Goal: Task Accomplishment & Management: Complete application form

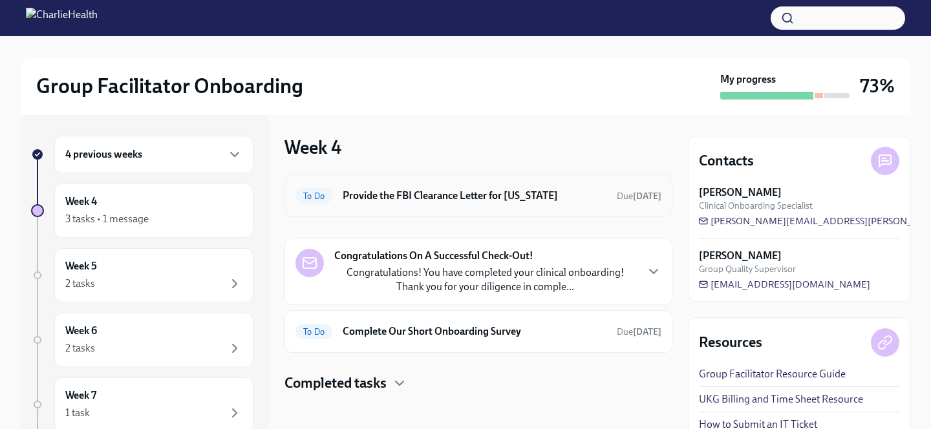
click at [379, 201] on h6 "Provide the FBI Clearance Letter for [US_STATE]" at bounding box center [475, 196] width 264 height 14
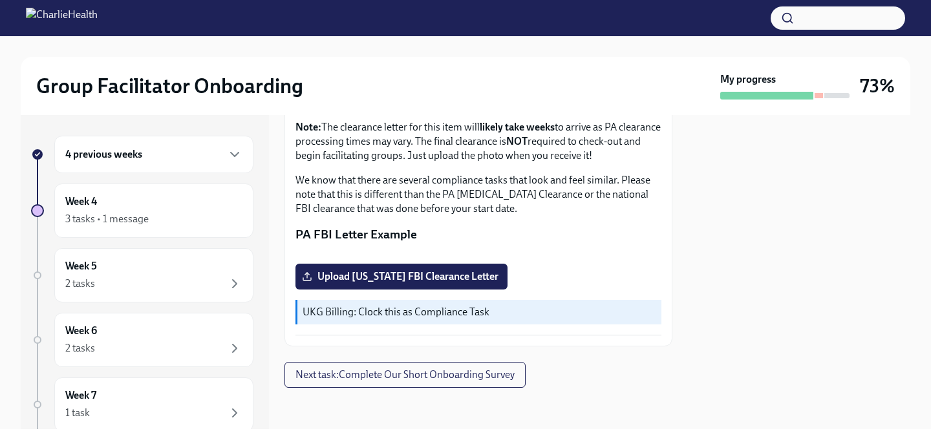
scroll to position [348, 0]
click at [381, 281] on span "Upload [US_STATE] FBI Clearance Letter" at bounding box center [402, 276] width 194 height 13
click at [0, 0] on input "Upload [US_STATE] FBI Clearance Letter" at bounding box center [0, 0] width 0 height 0
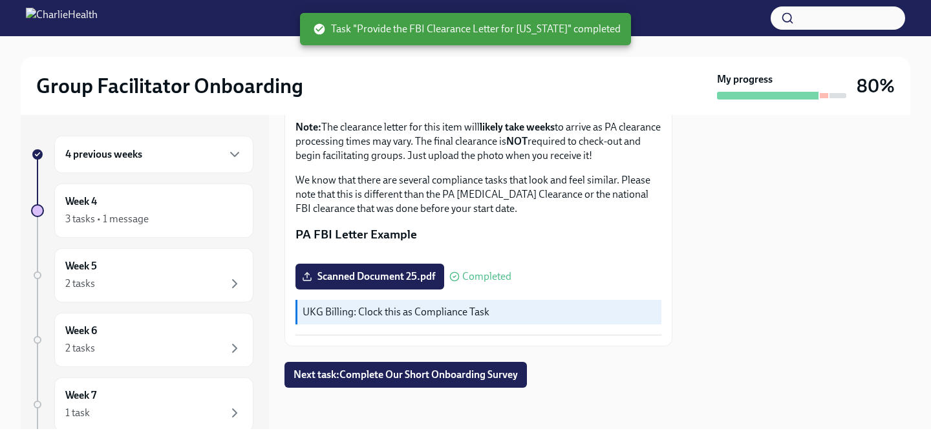
scroll to position [354, 0]
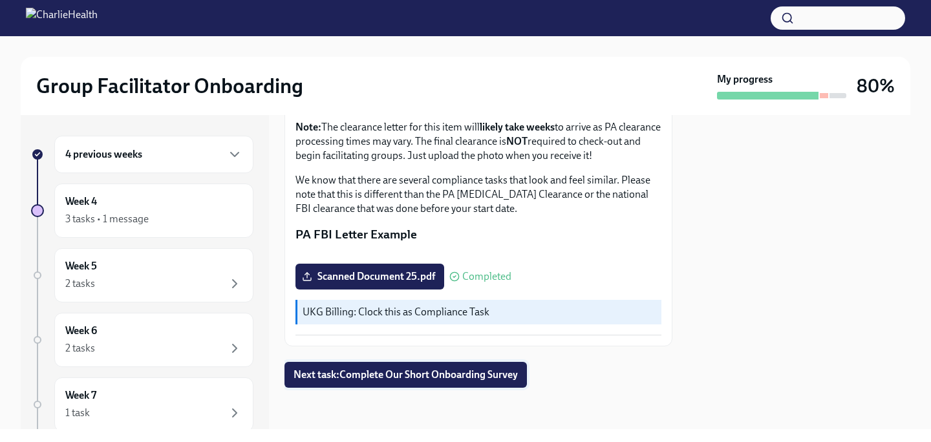
click at [378, 376] on span "Next task : Complete Our Short Onboarding Survey" at bounding box center [406, 375] width 224 height 13
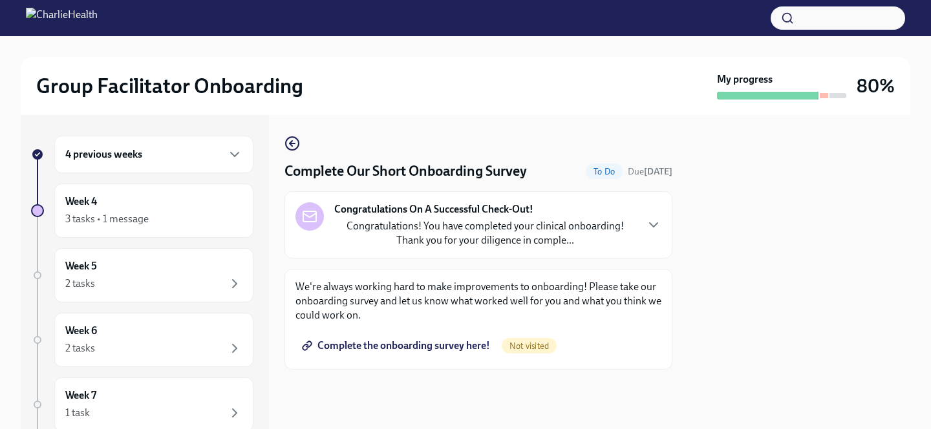
click at [401, 341] on span "Complete the onboarding survey here!" at bounding box center [398, 346] width 186 height 13
click at [157, 150] on div "4 previous weeks" at bounding box center [153, 155] width 177 height 16
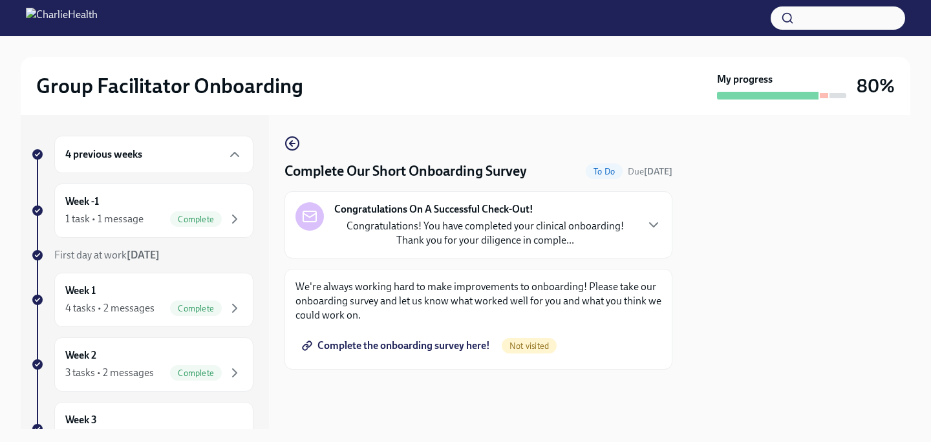
click at [98, 26] on img at bounding box center [62, 18] width 72 height 21
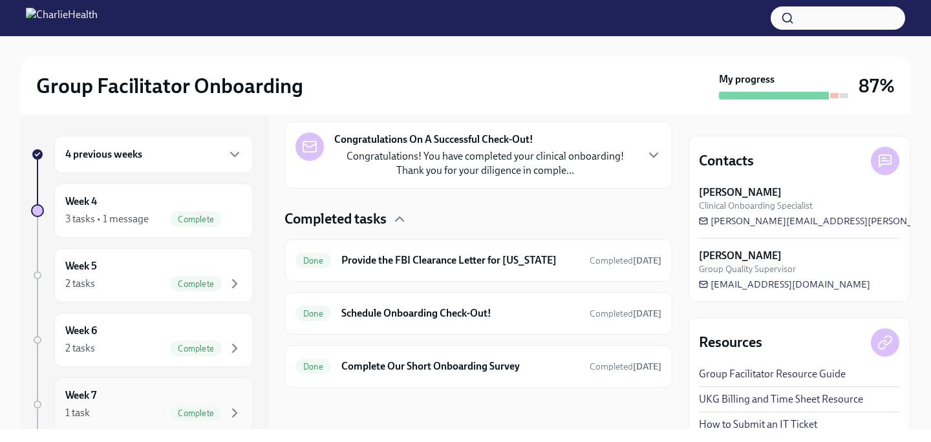
scroll to position [79, 0]
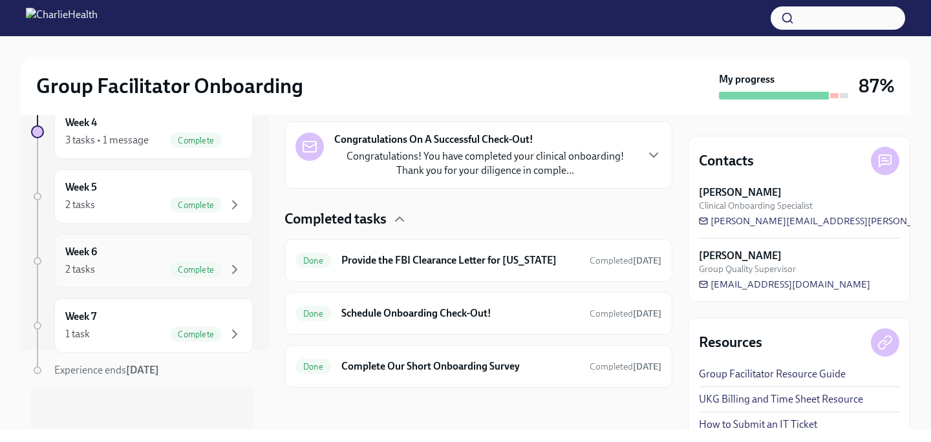
click at [133, 254] on div "Week 6 2 tasks Complete" at bounding box center [153, 261] width 177 height 32
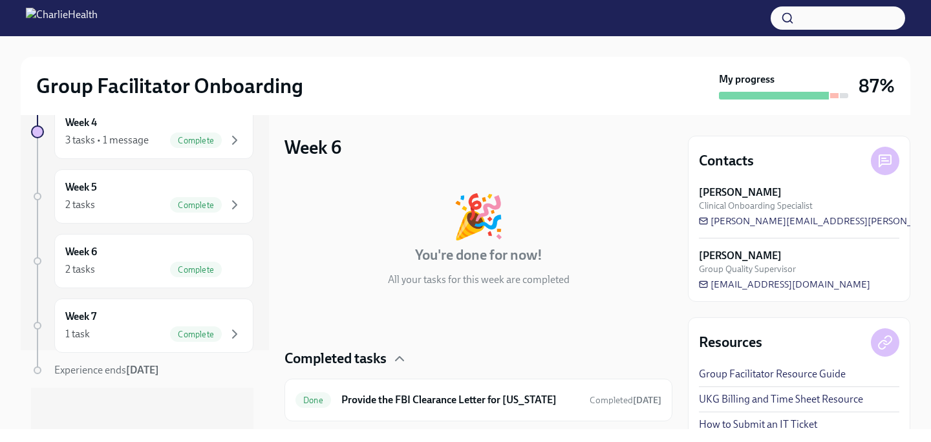
scroll to position [87, 0]
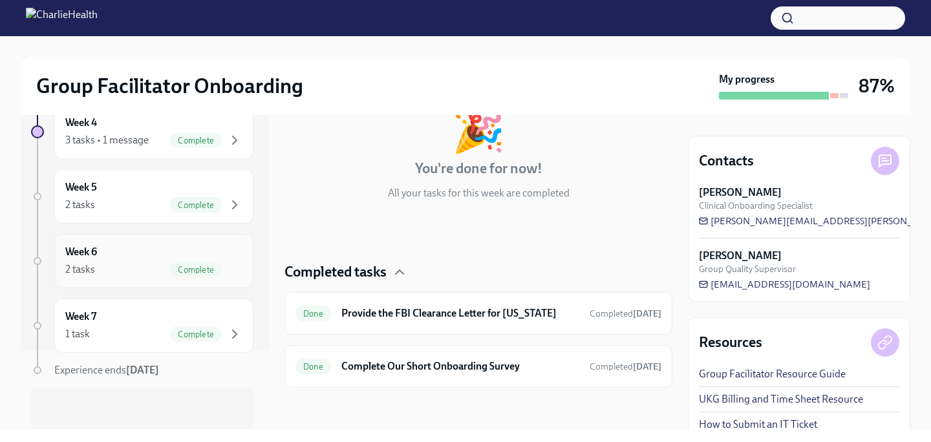
click at [157, 265] on div "2 tasks Complete" at bounding box center [153, 270] width 177 height 16
click at [109, 350] on div "Week 7 1 task Complete" at bounding box center [153, 326] width 199 height 54
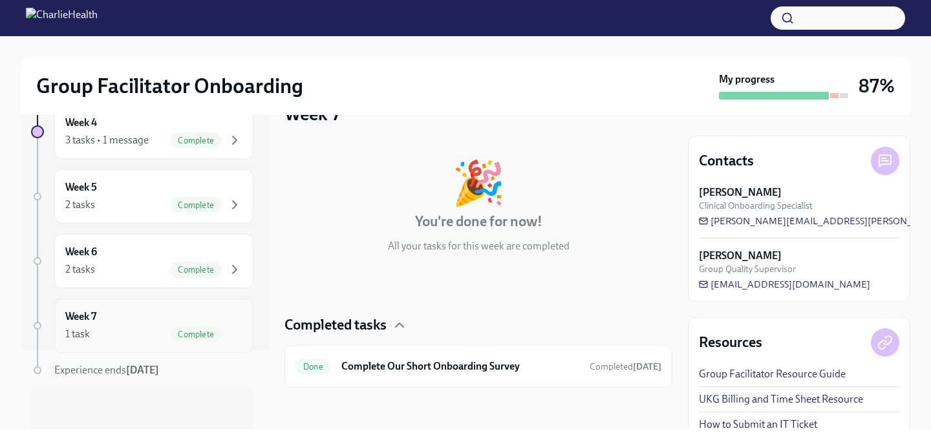
scroll to position [34, 0]
click at [121, 204] on div "2 tasks Complete" at bounding box center [153, 205] width 177 height 16
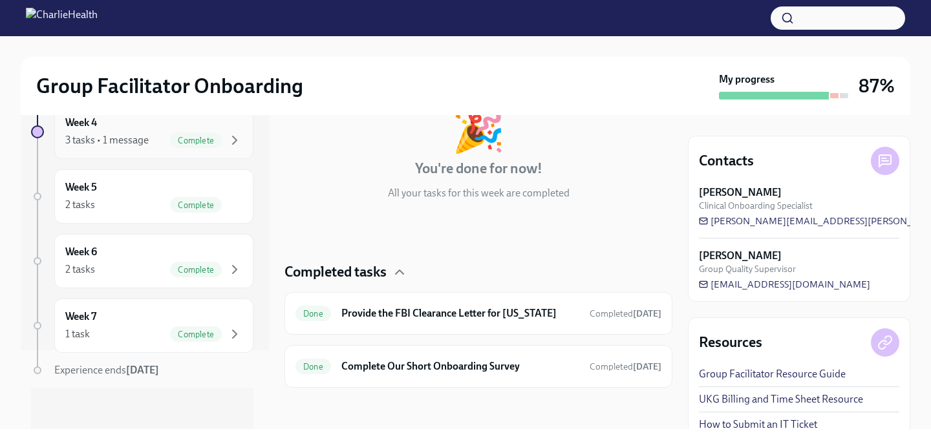
click at [157, 138] on div "3 tasks • 1 message Complete" at bounding box center [153, 141] width 177 height 16
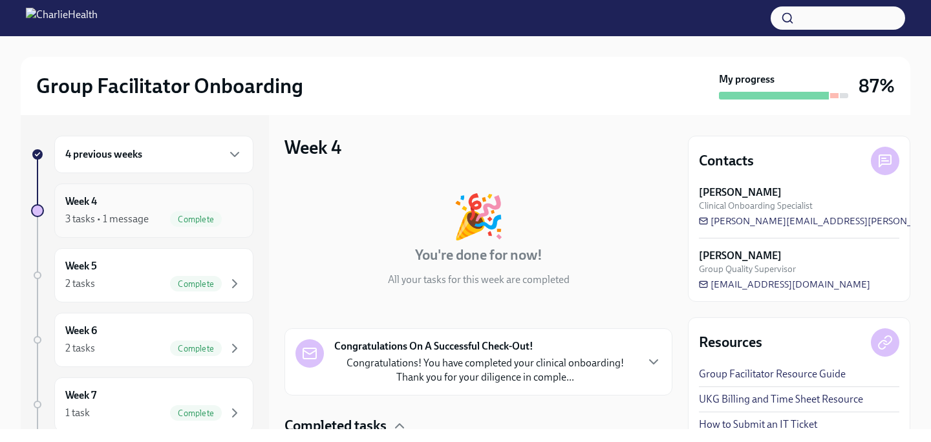
click at [150, 192] on div "Week 4 3 tasks • 1 message Complete" at bounding box center [153, 211] width 199 height 54
click at [168, 162] on div "4 previous weeks" at bounding box center [153, 155] width 199 height 38
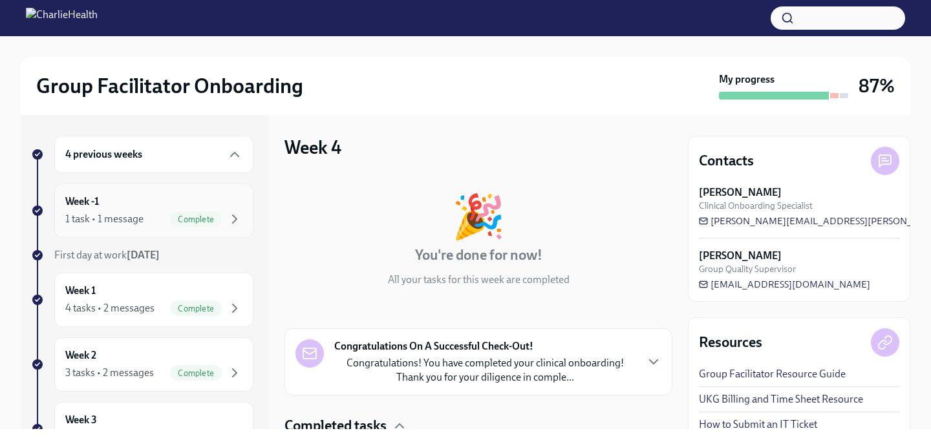
click at [166, 212] on div "1 task • 1 message Complete" at bounding box center [153, 220] width 177 height 16
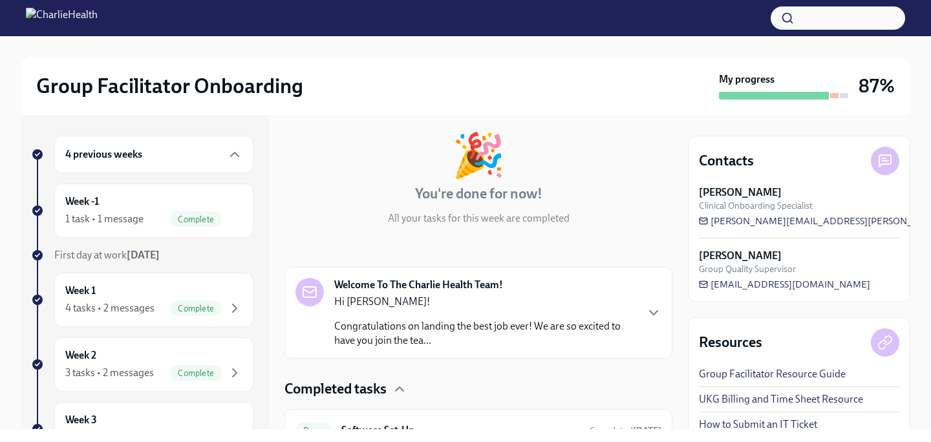
scroll to position [125, 0]
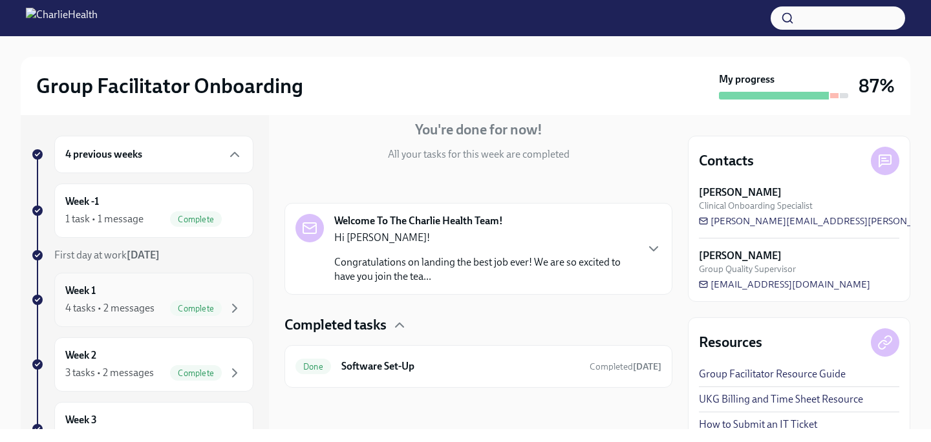
click at [138, 299] on div "Week 1 4 tasks • 2 messages Complete" at bounding box center [153, 300] width 177 height 32
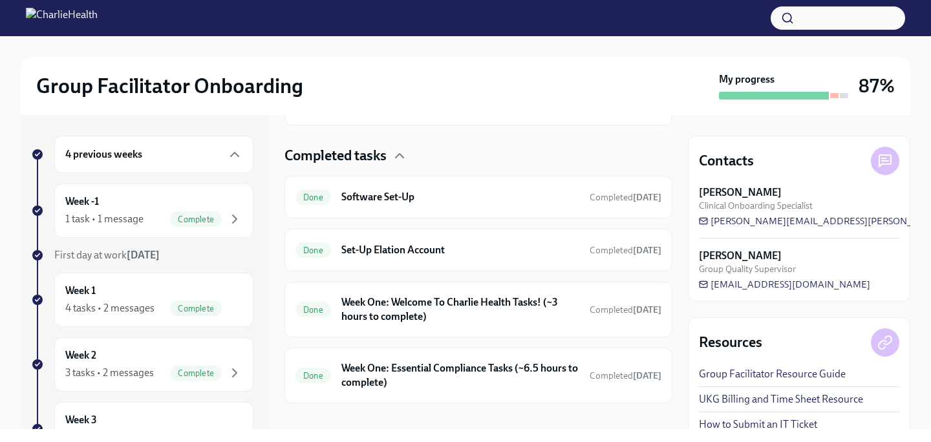
scroll to position [374, 0]
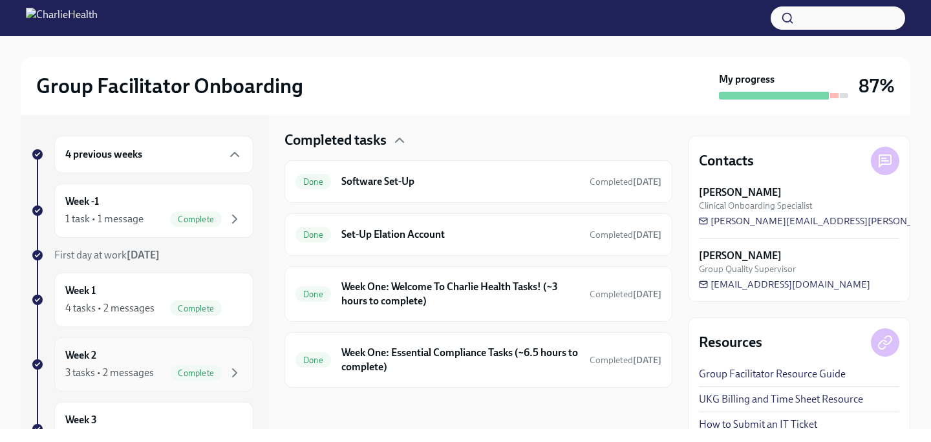
click at [114, 351] on div "Week 2 3 tasks • 2 messages Complete" at bounding box center [153, 365] width 177 height 32
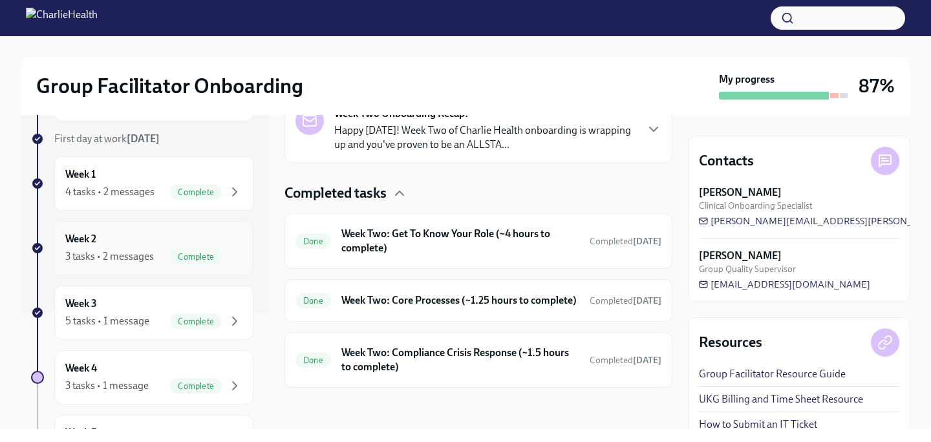
scroll to position [201, 0]
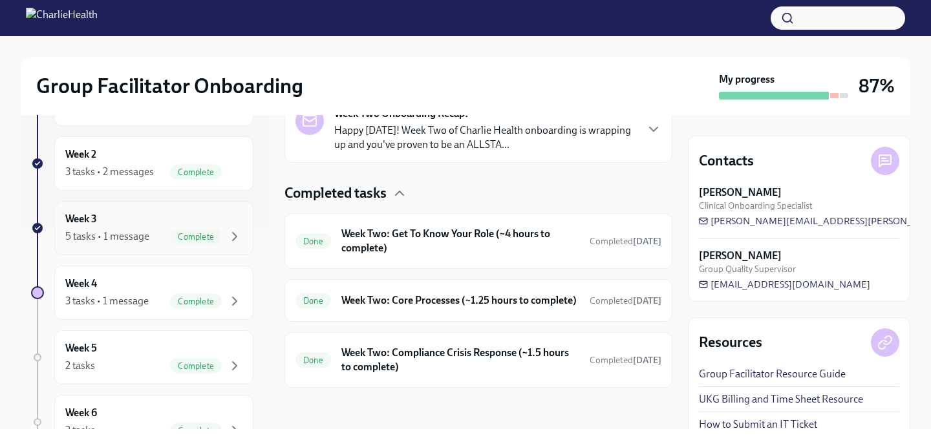
click at [133, 250] on div "Week 3 5 tasks • 1 message Complete" at bounding box center [153, 228] width 199 height 54
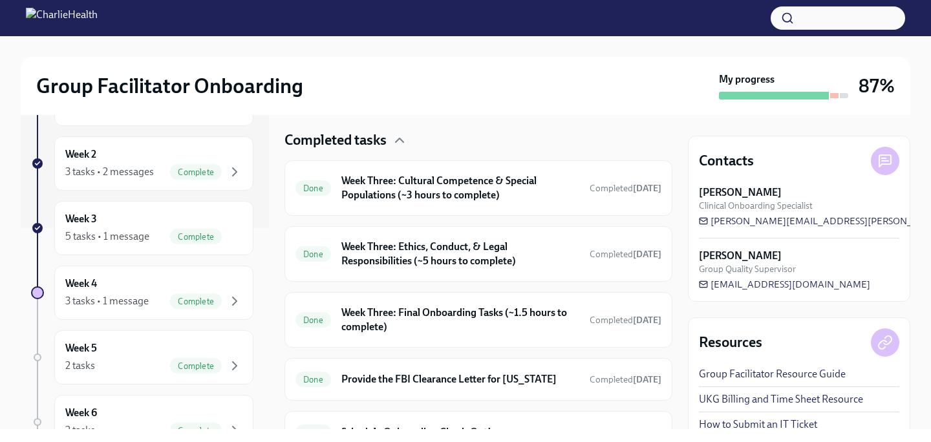
scroll to position [362, 0]
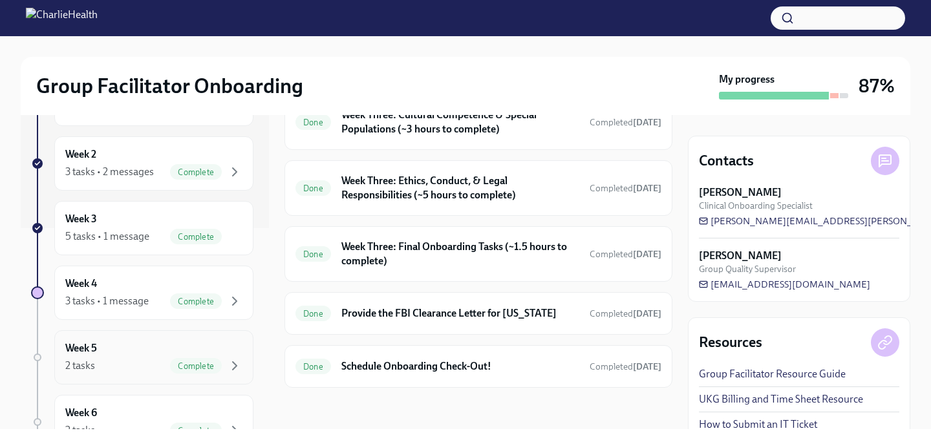
click at [129, 359] on div "2 tasks Complete" at bounding box center [153, 366] width 177 height 16
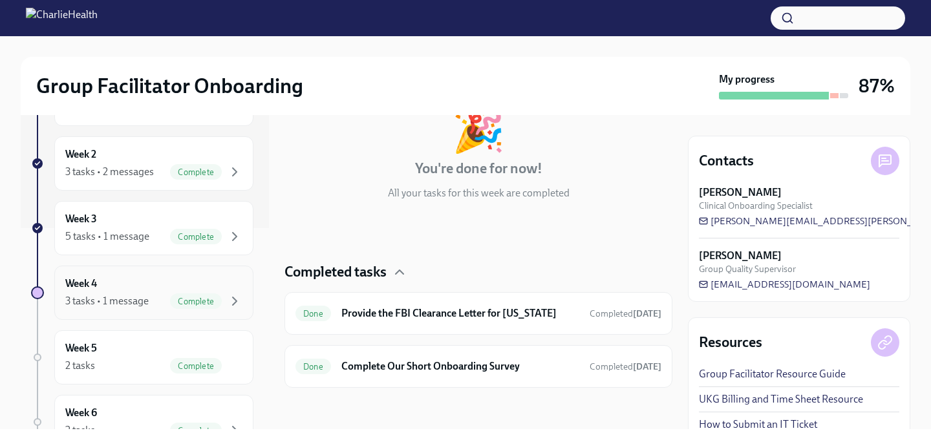
click at [123, 283] on div "Week 4 3 tasks • 1 message Complete" at bounding box center [153, 293] width 177 height 32
